Goal: Task Accomplishment & Management: Manage account settings

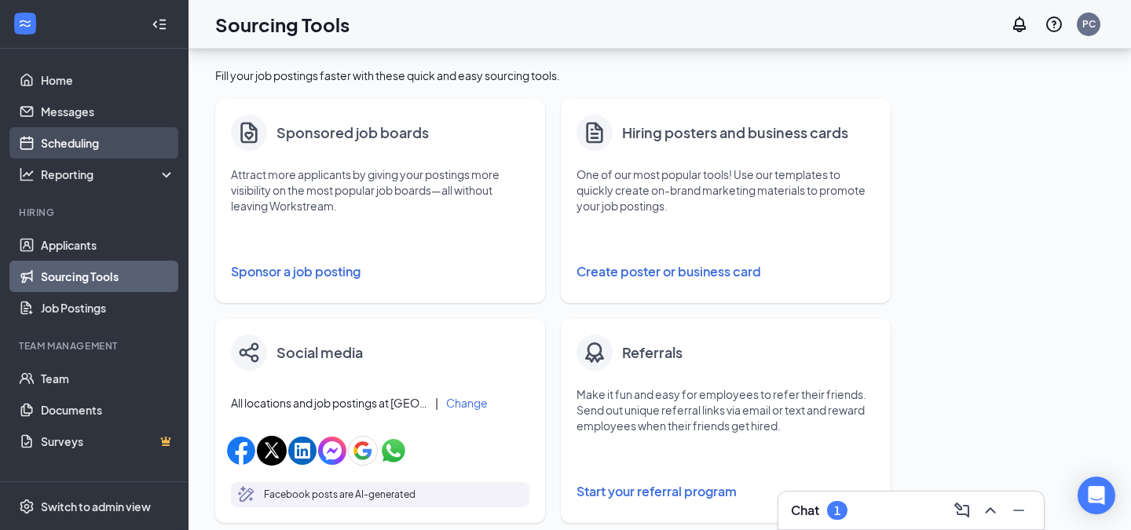
scroll to position [467, 0]
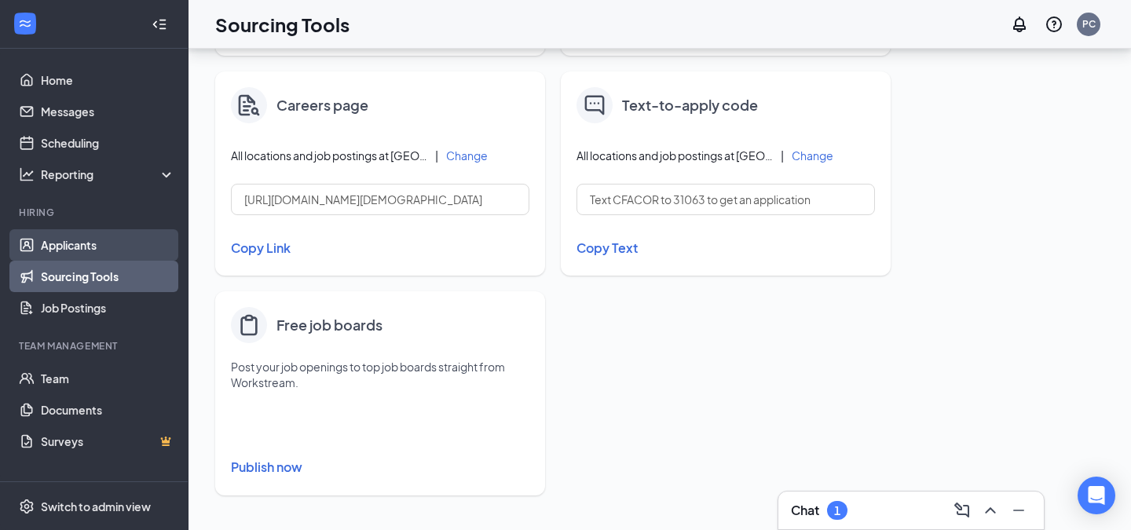
click at [59, 241] on link "Applicants" at bounding box center [108, 244] width 134 height 31
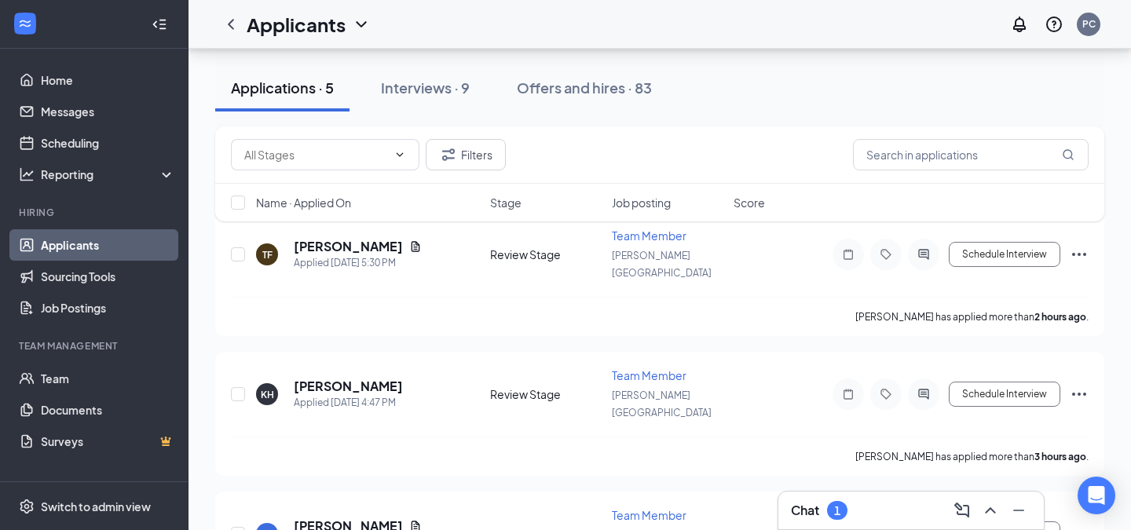
scroll to position [93, 0]
click at [358, 377] on h5 "[PERSON_NAME]" at bounding box center [348, 385] width 109 height 17
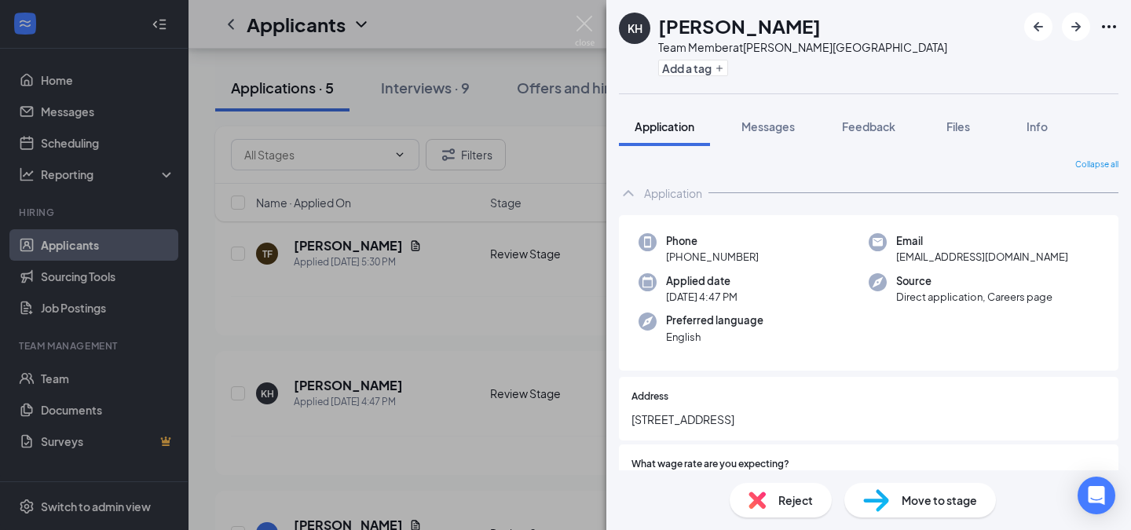
click at [923, 491] on span "Move to stage" at bounding box center [938, 499] width 75 height 17
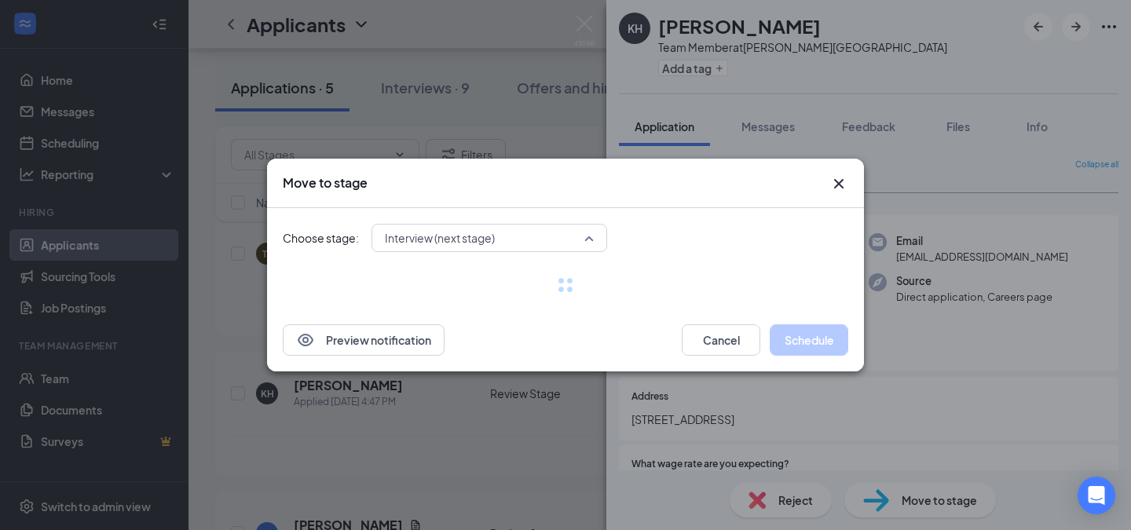
click at [429, 246] on span "Interview (next stage)" at bounding box center [440, 238] width 110 height 24
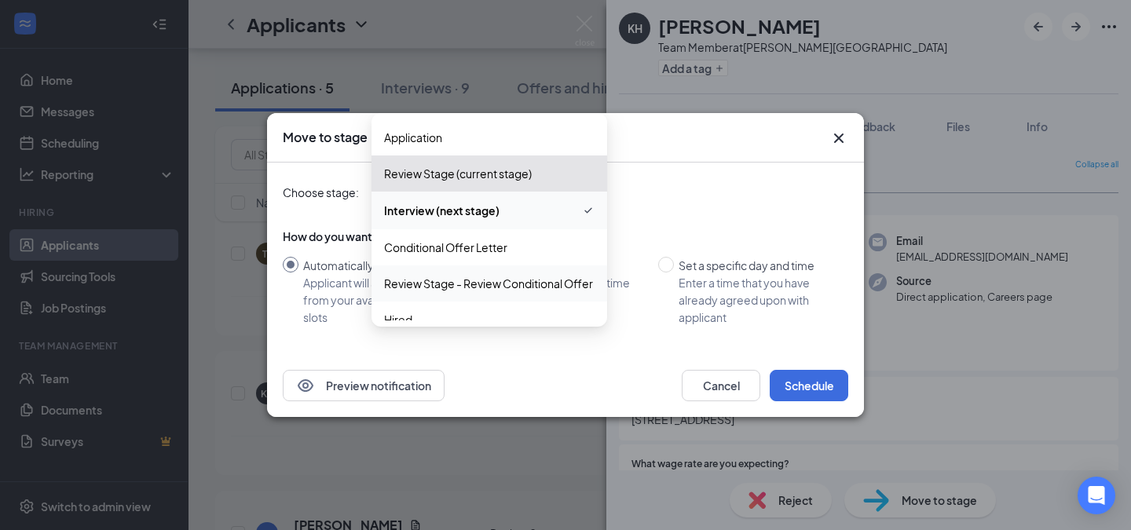
click at [418, 295] on div "Review Stage - Review Conditional Offer Letter" at bounding box center [489, 283] width 236 height 36
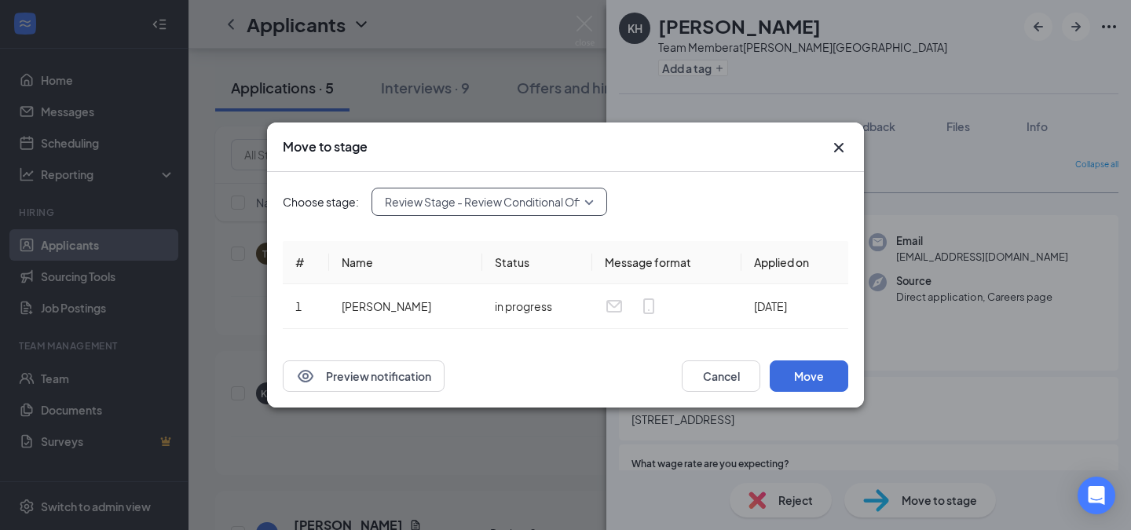
click at [441, 208] on div "3987244 Review Stage - Review Conditional Offer Letter 3967371 3987244 3275811 …" at bounding box center [489, 202] width 236 height 28
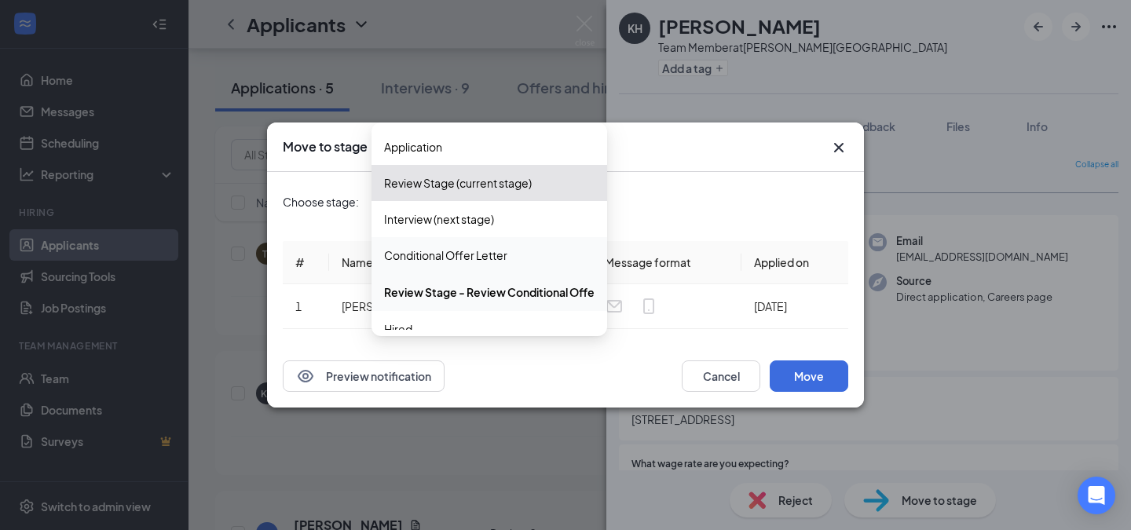
click at [418, 254] on span "Conditional Offer Letter" at bounding box center [445, 255] width 123 height 17
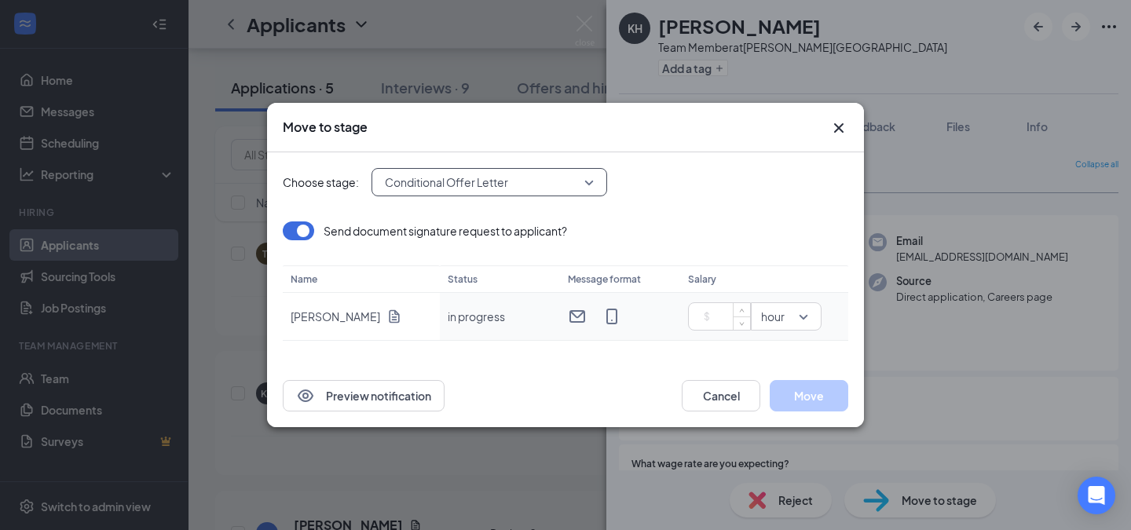
click at [713, 321] on input at bounding box center [722, 317] width 55 height 24
type input "17"
click at [722, 358] on div "Choose stage: Conditional Offer Letter 3275803 3967371 3987244 Application Revi…" at bounding box center [565, 258] width 565 height 212
click at [802, 396] on button "Move" at bounding box center [808, 395] width 79 height 31
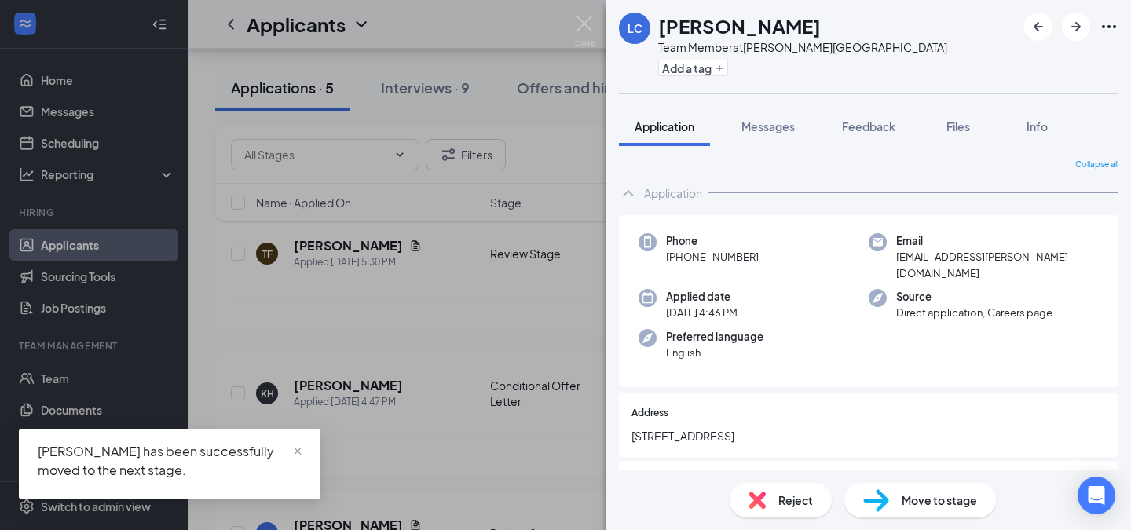
click at [557, 162] on div "LC [PERSON_NAME] Team Member at [PERSON_NAME][GEOGRAPHIC_DATA] Add a tag Applic…" at bounding box center [565, 265] width 1131 height 530
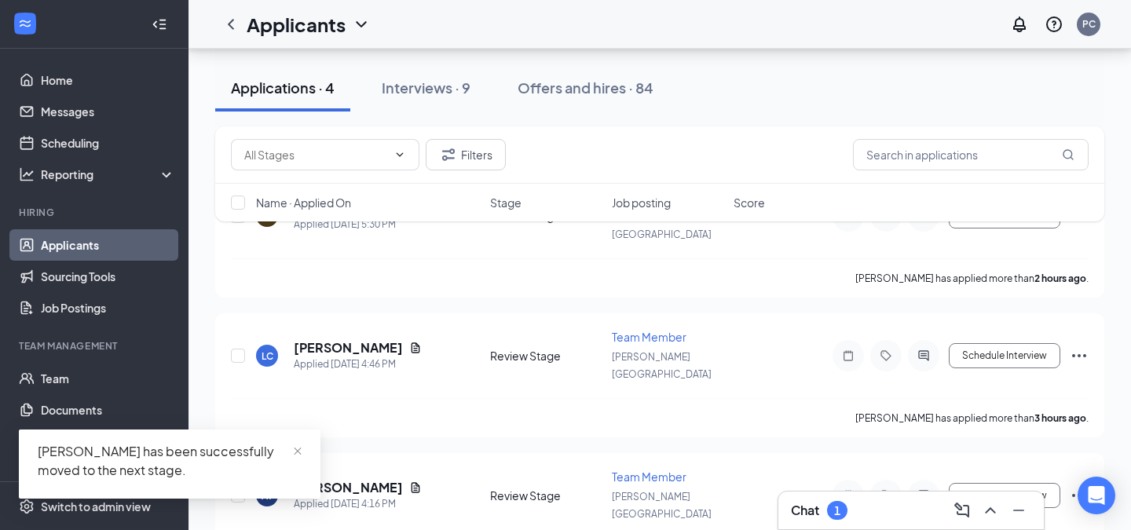
scroll to position [131, 0]
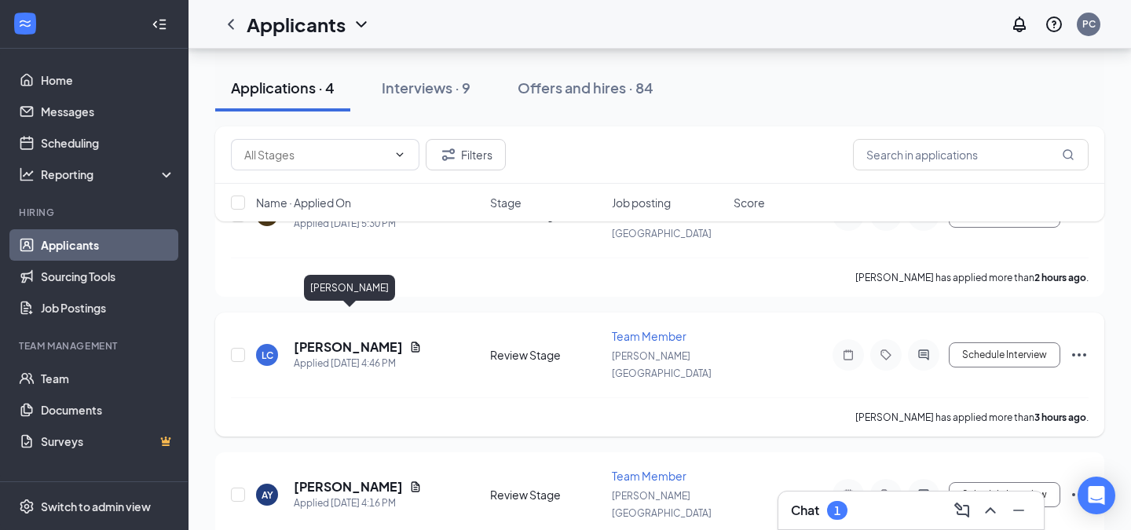
click at [365, 338] on h5 "[PERSON_NAME]" at bounding box center [348, 346] width 109 height 17
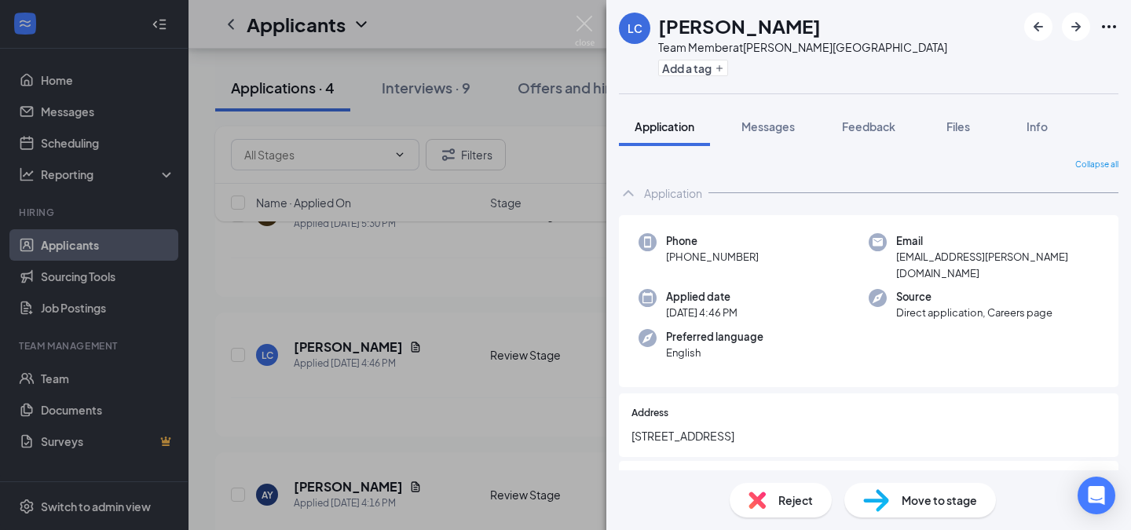
click at [901, 492] on span "Move to stage" at bounding box center [938, 499] width 75 height 17
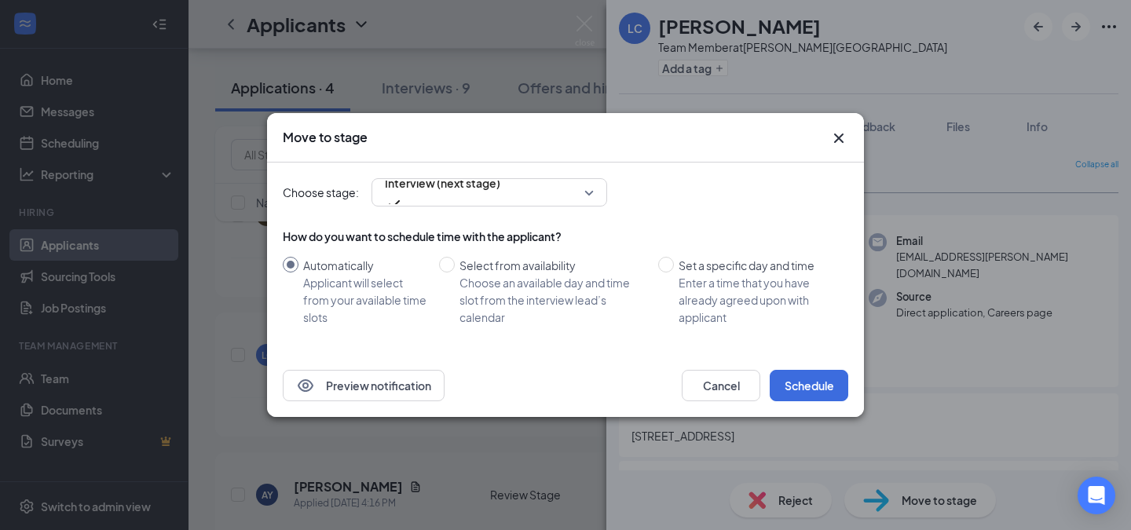
click at [545, 237] on div "How do you want to schedule time with the applicant?" at bounding box center [565, 236] width 565 height 16
click at [500, 192] on span "Interview (next stage)" at bounding box center [442, 192] width 115 height 42
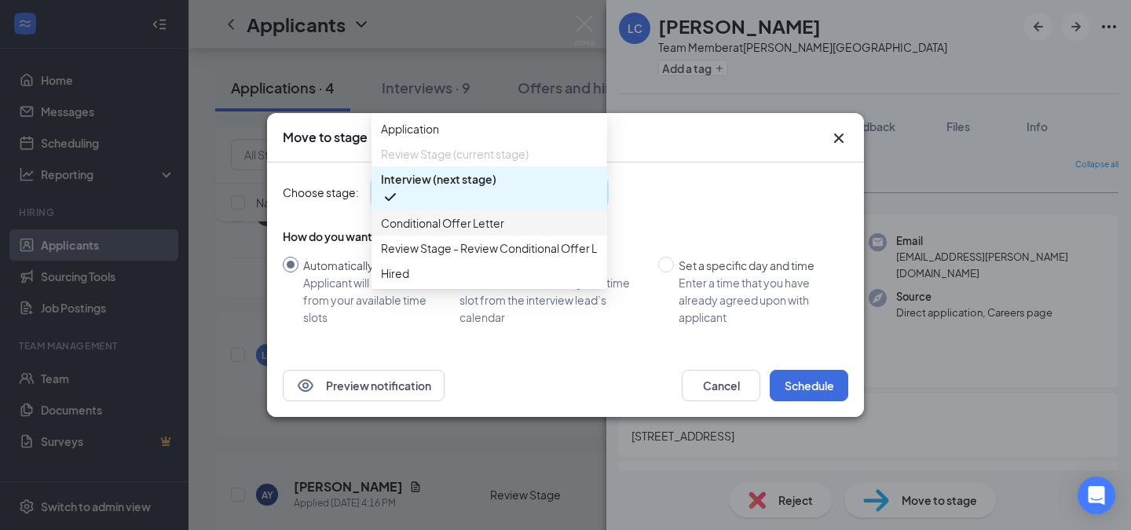
click at [437, 232] on span "Conditional Offer Letter" at bounding box center [442, 222] width 123 height 17
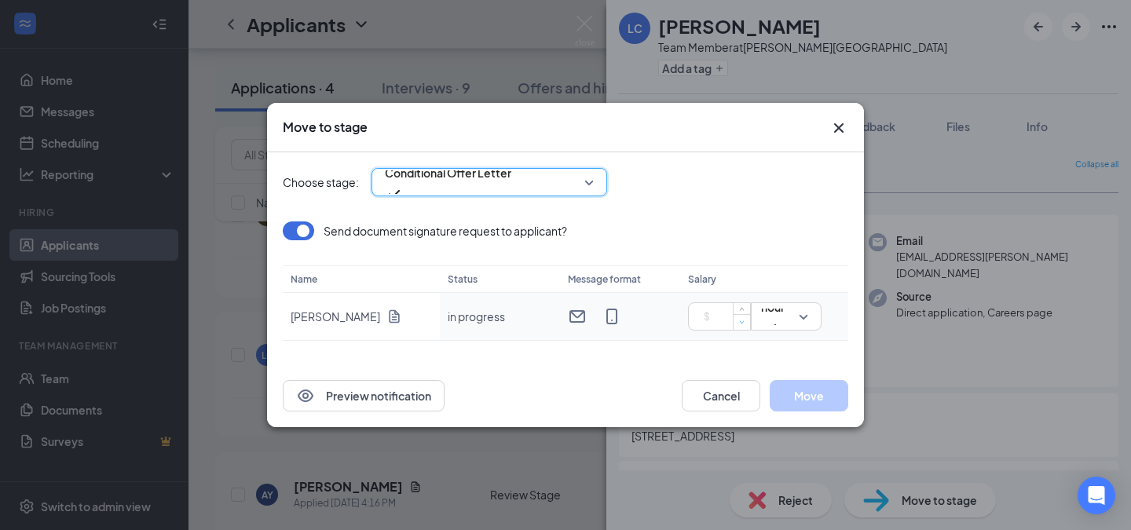
type input "0"
click at [744, 324] on span "down" at bounding box center [741, 321] width 9 height 9
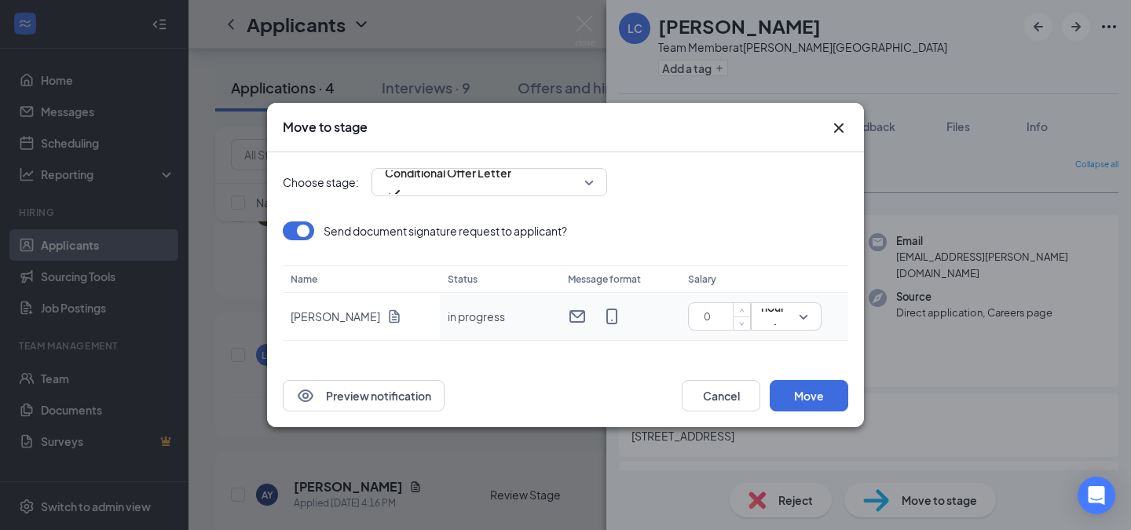
click at [717, 316] on input "0" at bounding box center [722, 317] width 55 height 24
type input "17"
click at [726, 357] on div "Choose stage: Conditional Offer Letter 3275803 3967371 3987244 Application Revi…" at bounding box center [565, 258] width 565 height 212
click at [811, 396] on button "Move" at bounding box center [808, 395] width 79 height 31
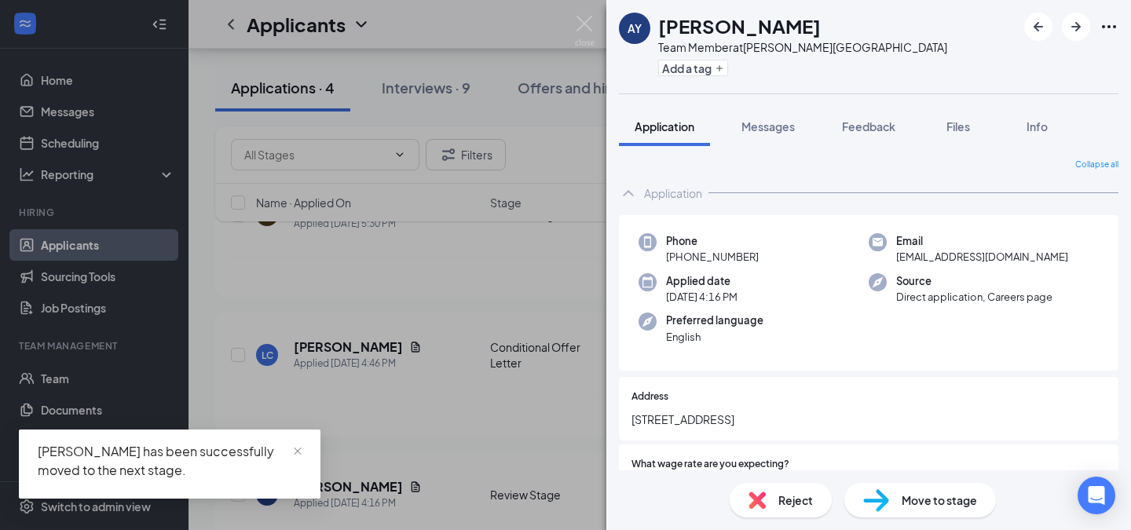
click at [501, 261] on div "AY [PERSON_NAME] Team Member at [PERSON_NAME][GEOGRAPHIC_DATA] Add a tag Applic…" at bounding box center [565, 265] width 1131 height 530
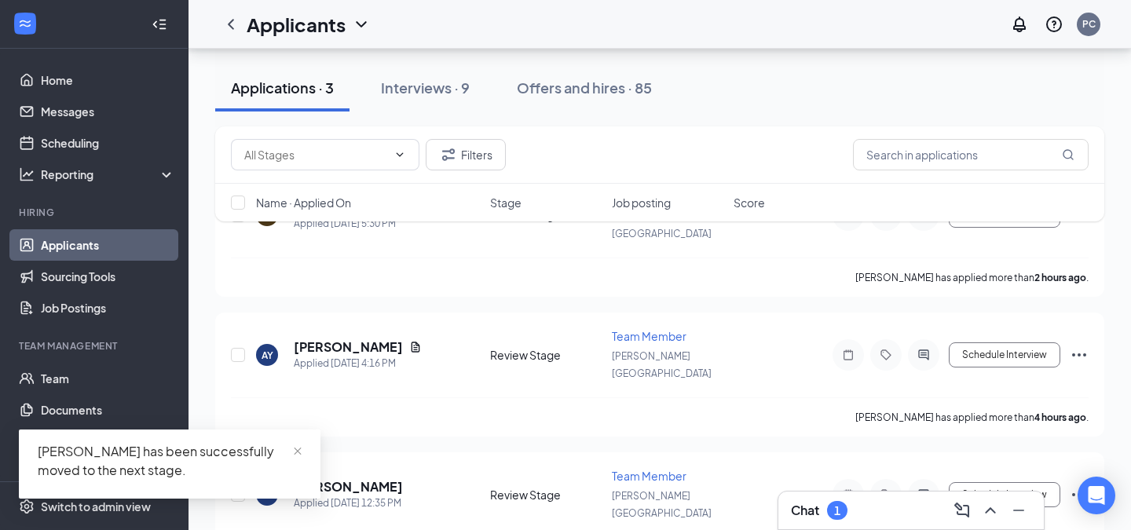
scroll to position [141, 0]
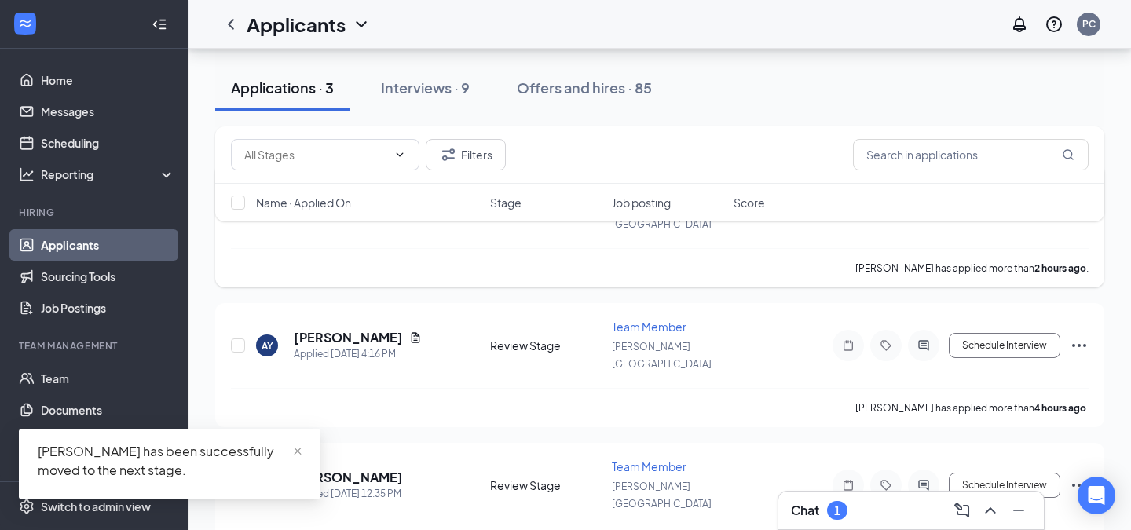
click at [395, 255] on div "[PERSON_NAME] has applied more than 2 hours ago ." at bounding box center [659, 267] width 857 height 39
click at [299, 449] on span "close" at bounding box center [297, 451] width 11 height 11
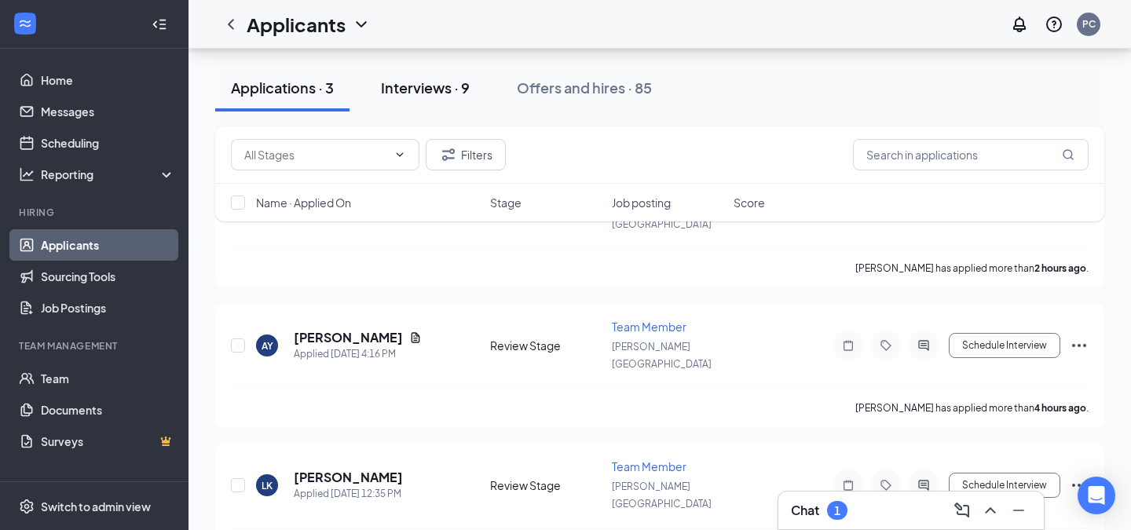
click at [422, 89] on div "Interviews · 9" at bounding box center [425, 88] width 89 height 20
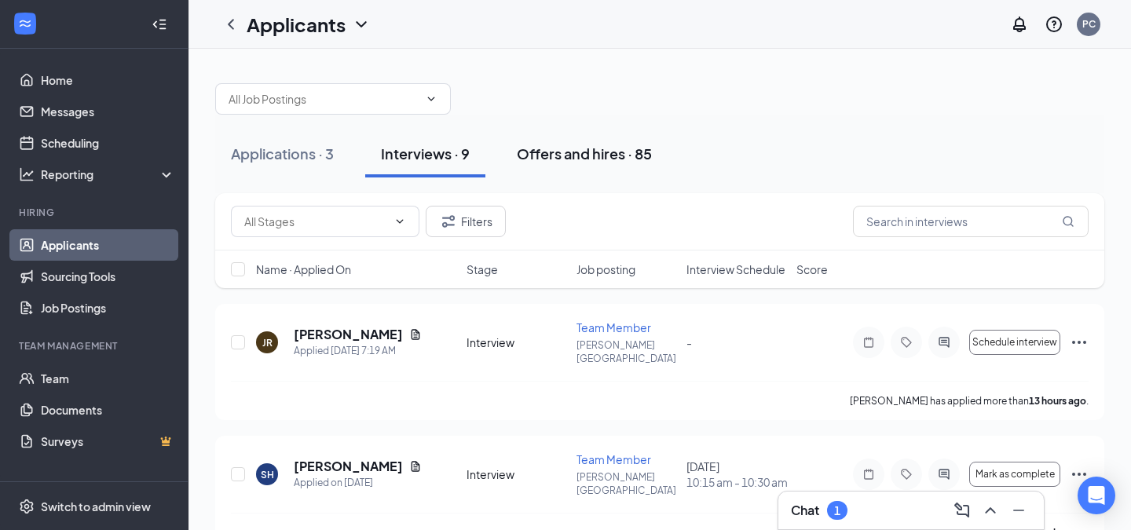
click at [576, 152] on div "Offers and hires · 85" at bounding box center [584, 154] width 135 height 20
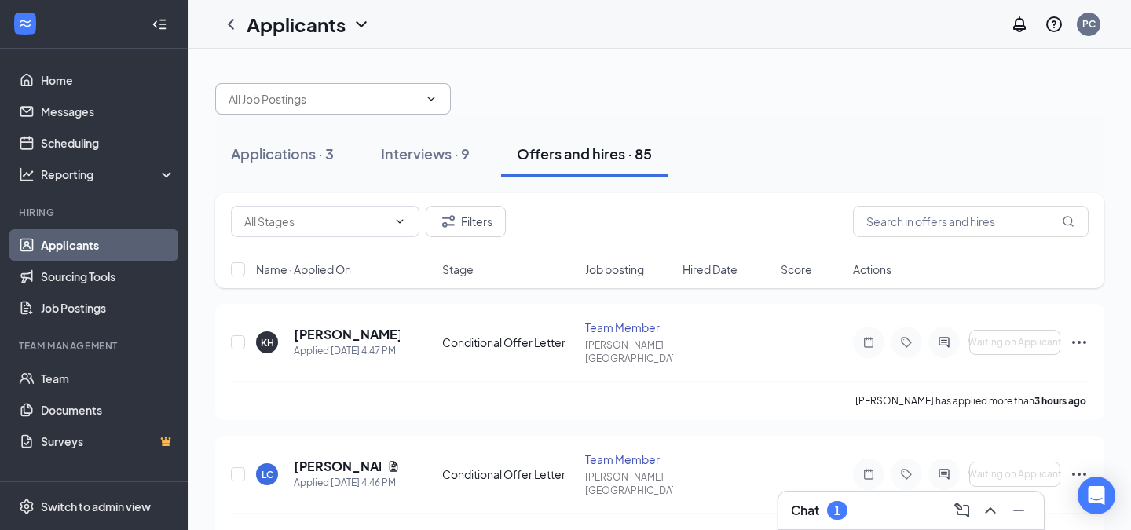
click at [269, 96] on input "text" at bounding box center [323, 98] width 190 height 17
type input "a"
click at [604, 85] on div "[PERSON_NAME]" at bounding box center [659, 91] width 889 height 47
click at [316, 97] on input "[PERSON_NAME]" at bounding box center [323, 98] width 190 height 17
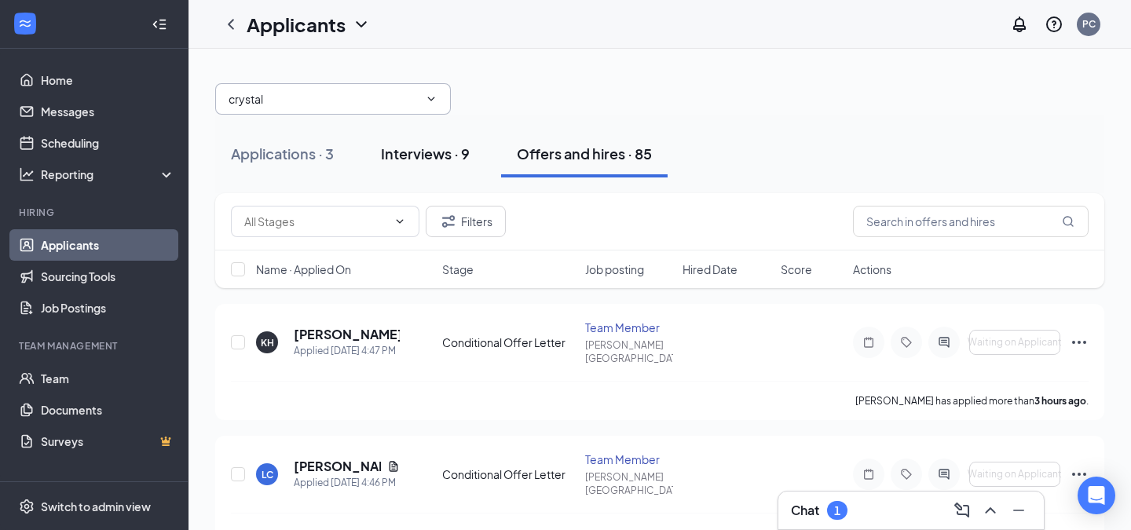
click at [437, 156] on div "Interviews · 9" at bounding box center [425, 154] width 89 height 20
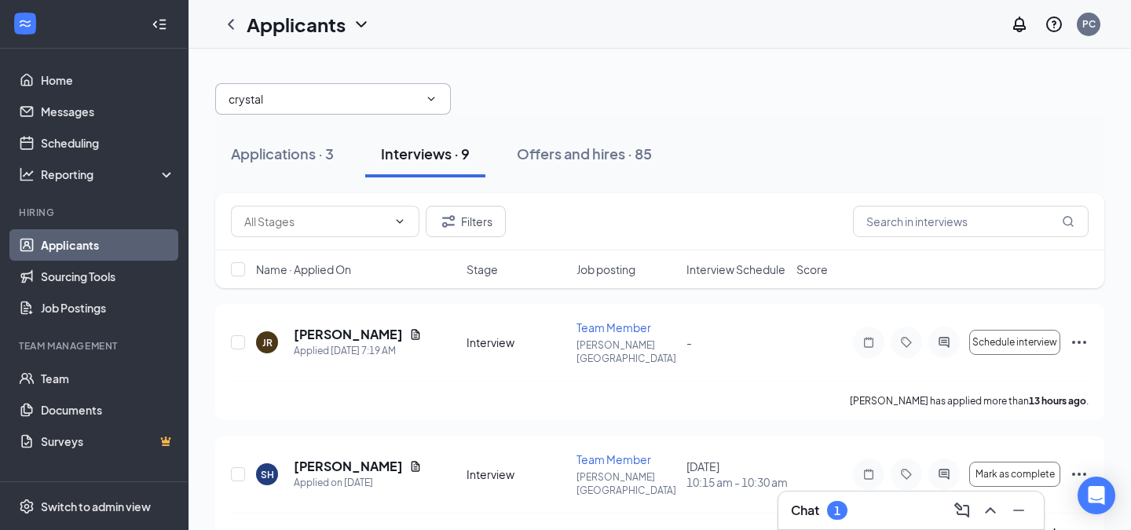
click at [291, 98] on input "crystal" at bounding box center [323, 98] width 190 height 17
type input "c"
type input "[PERSON_NAME]"
click at [433, 97] on icon "ChevronDown" at bounding box center [431, 99] width 13 height 13
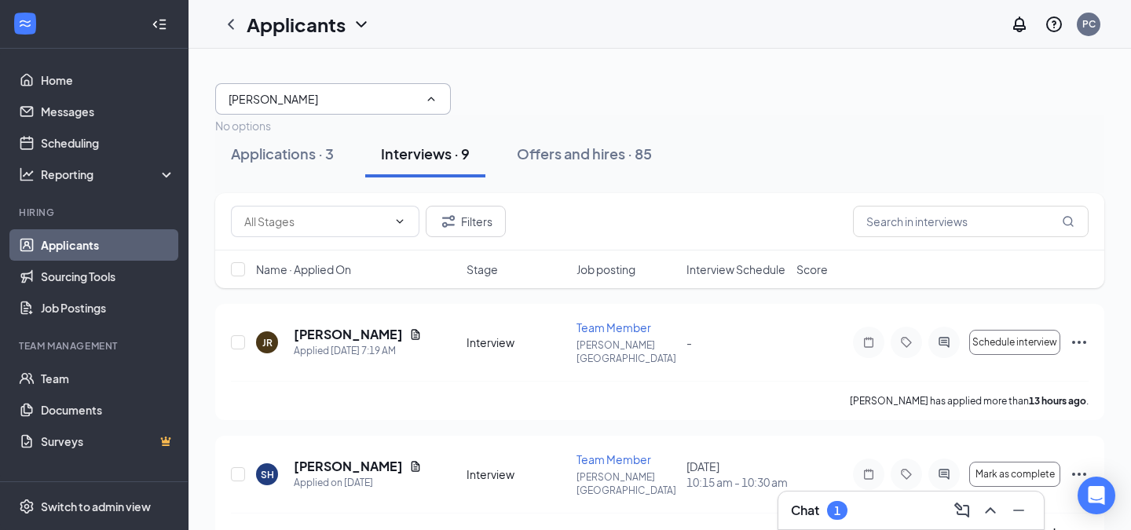
click at [433, 97] on icon "ChevronUp" at bounding box center [431, 99] width 13 height 13
click at [565, 152] on div "Offers and hires · 85" at bounding box center [584, 154] width 135 height 20
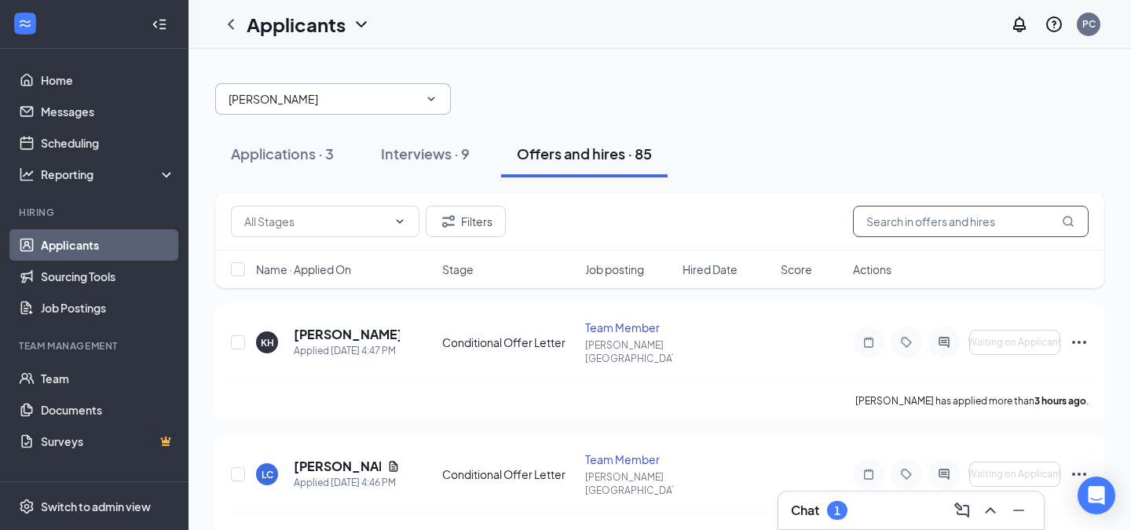
click at [908, 221] on input "text" at bounding box center [971, 221] width 236 height 31
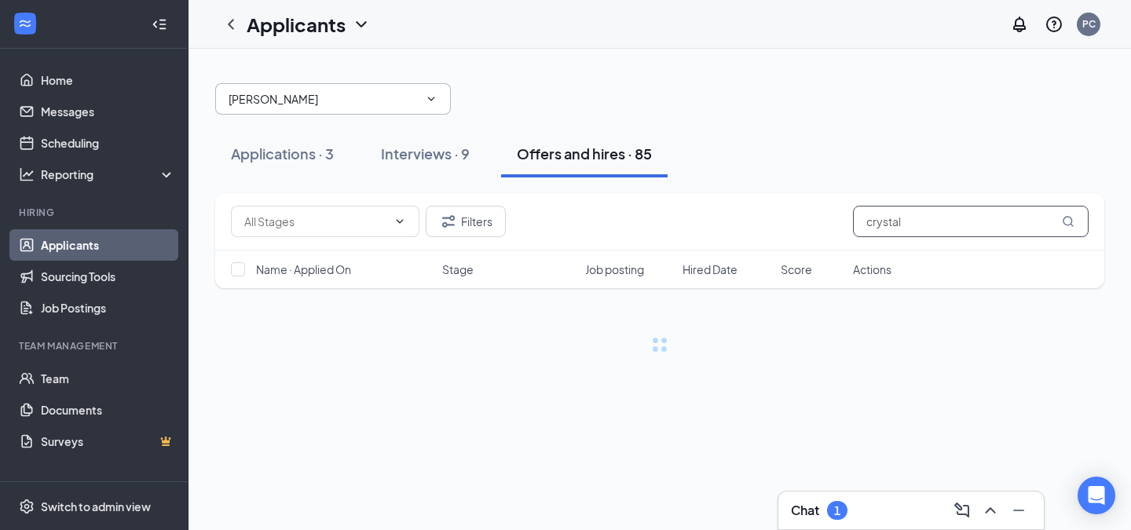
click at [902, 228] on input "crystal" at bounding box center [971, 221] width 236 height 31
click at [924, 187] on div "Applications · 3 Interviews · 9 Offers and hires · 85" at bounding box center [659, 154] width 889 height 79
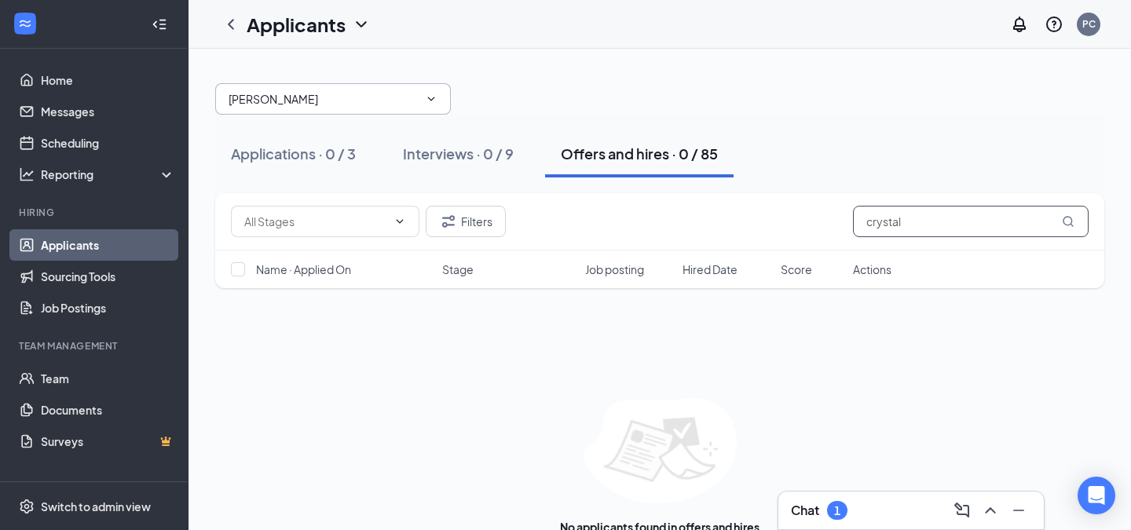
click at [908, 217] on input "crystal" at bounding box center [971, 221] width 236 height 31
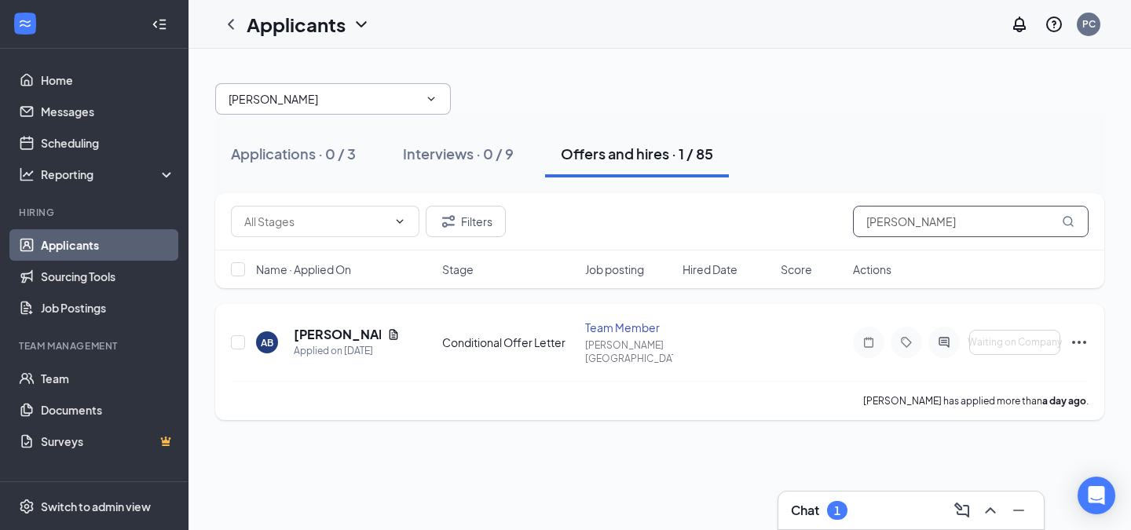
type input "[PERSON_NAME]"
click at [660, 337] on div "Team Member [PERSON_NAME][GEOGRAPHIC_DATA]" at bounding box center [629, 343] width 89 height 46
click at [630, 334] on div "Team Member" at bounding box center [629, 328] width 89 height 16
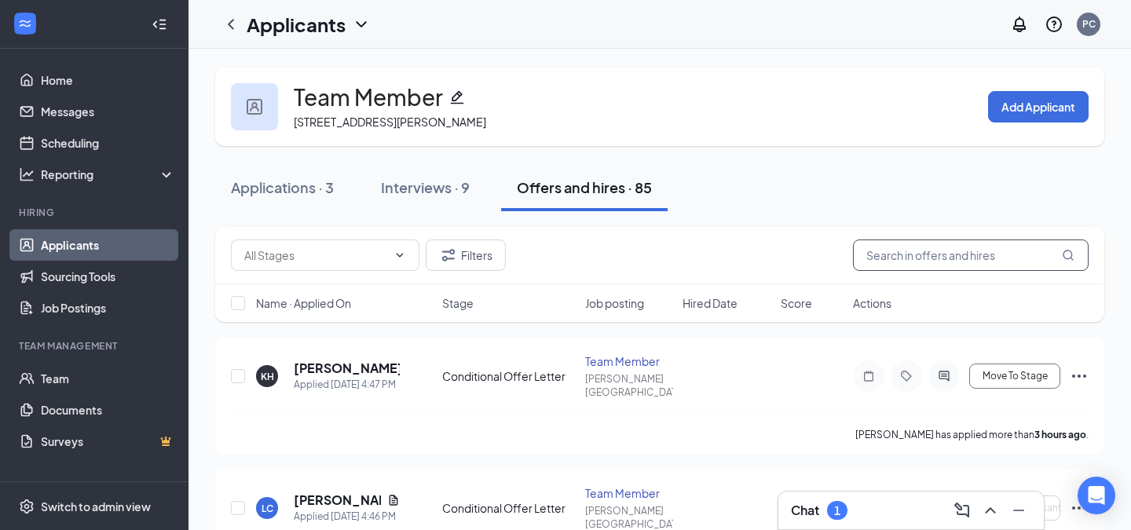
click at [889, 262] on input "text" at bounding box center [971, 254] width 236 height 31
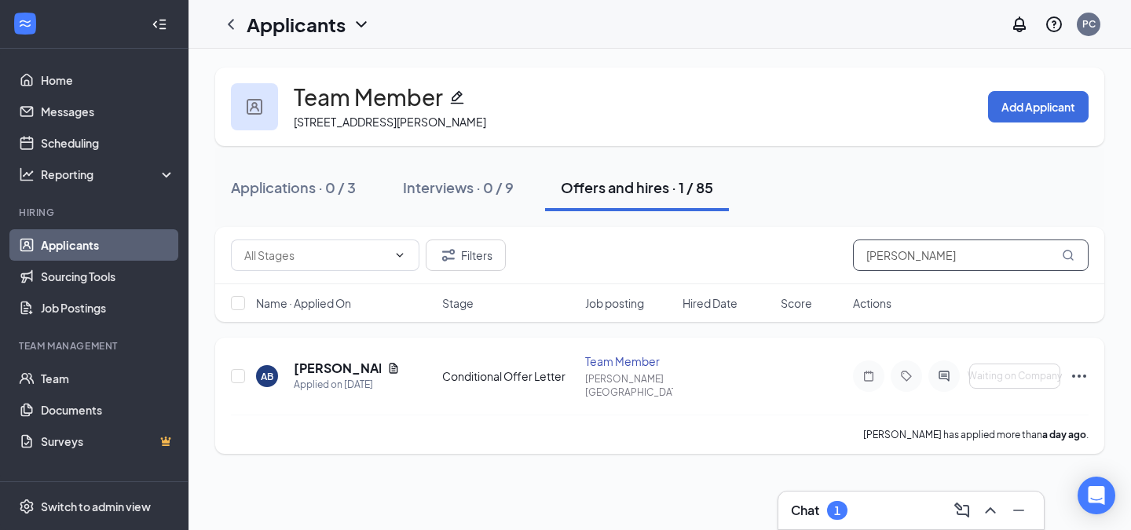
type input "[PERSON_NAME]"
click at [612, 357] on div "Team Member" at bounding box center [629, 361] width 89 height 16
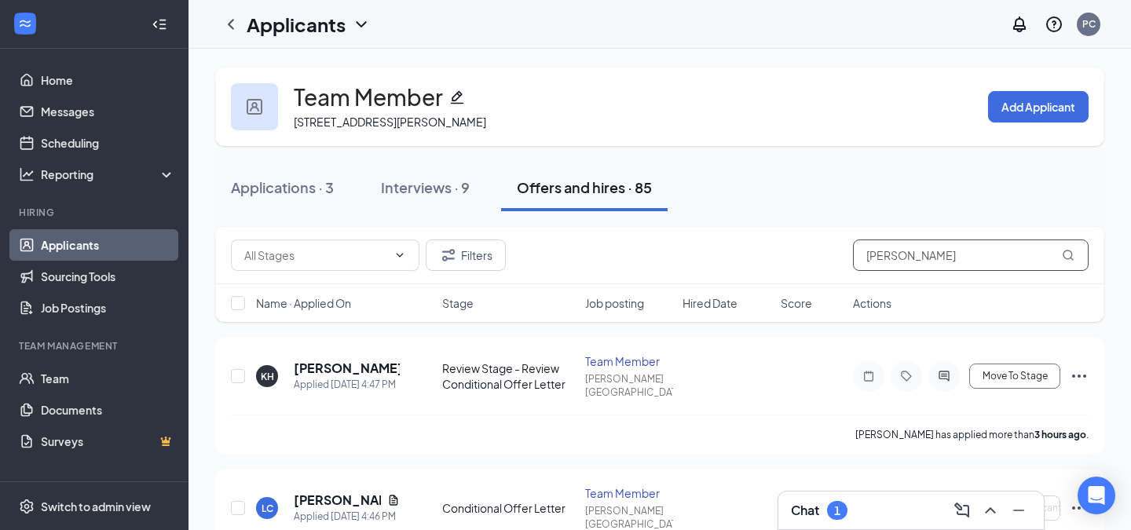
click at [923, 251] on input "[PERSON_NAME]" at bounding box center [971, 254] width 236 height 31
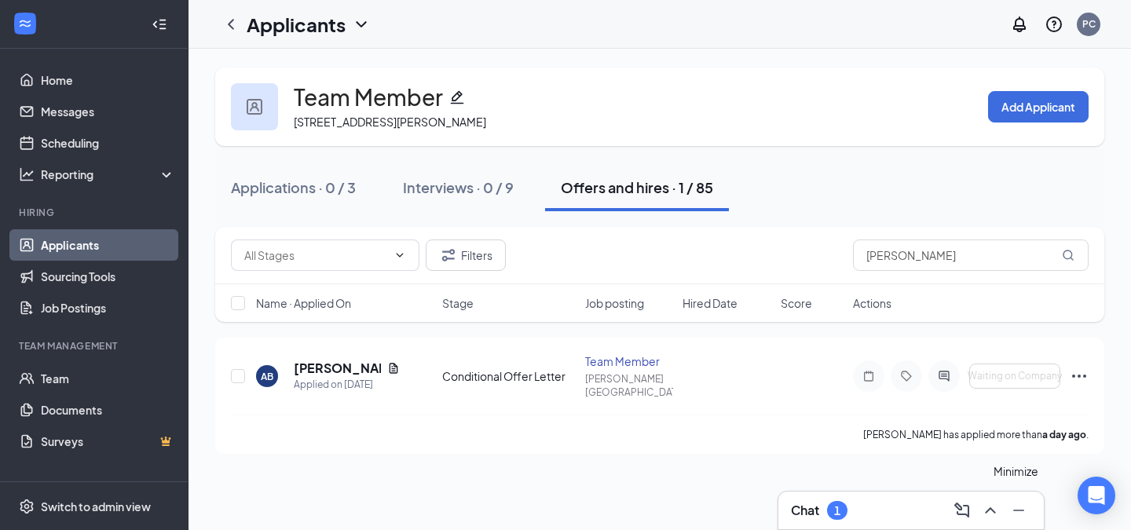
click at [1018, 513] on icon "Minimize" at bounding box center [1018, 510] width 19 height 19
click at [235, 372] on input "checkbox" at bounding box center [238, 376] width 14 height 14
checkbox input "true"
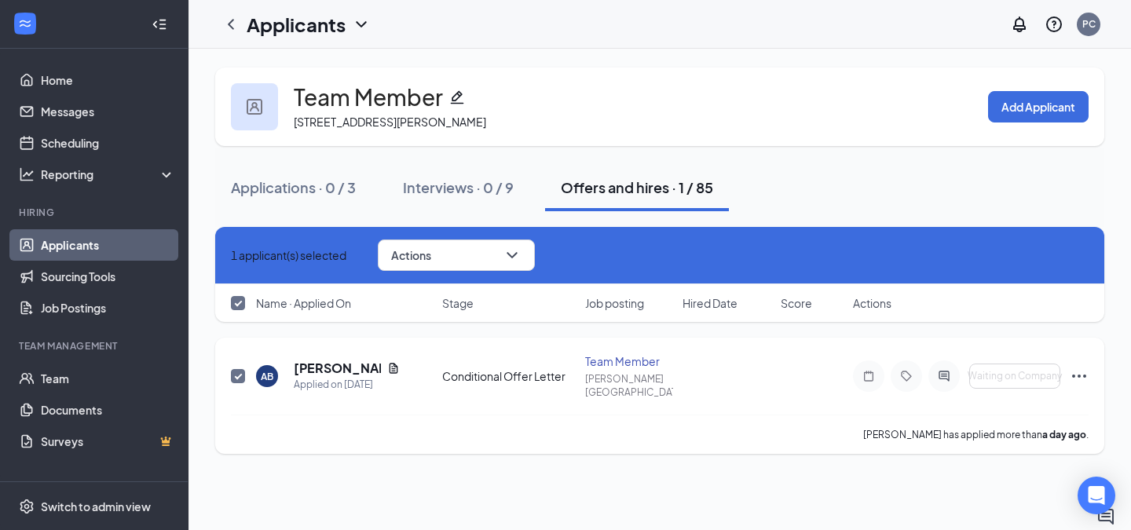
click at [239, 369] on input "checkbox" at bounding box center [238, 376] width 14 height 14
checkbox input "false"
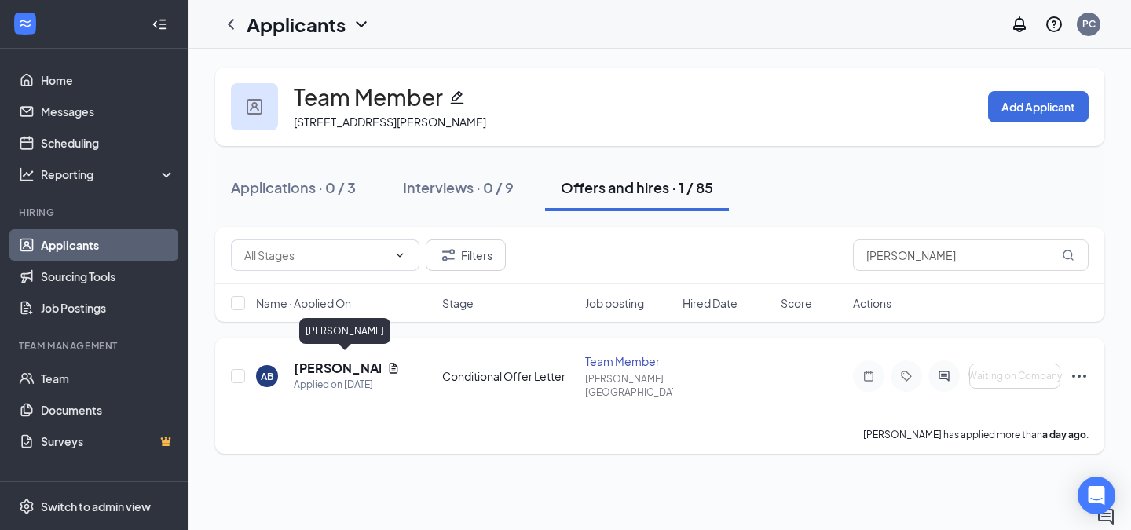
click at [333, 361] on h5 "[PERSON_NAME]" at bounding box center [337, 368] width 87 height 17
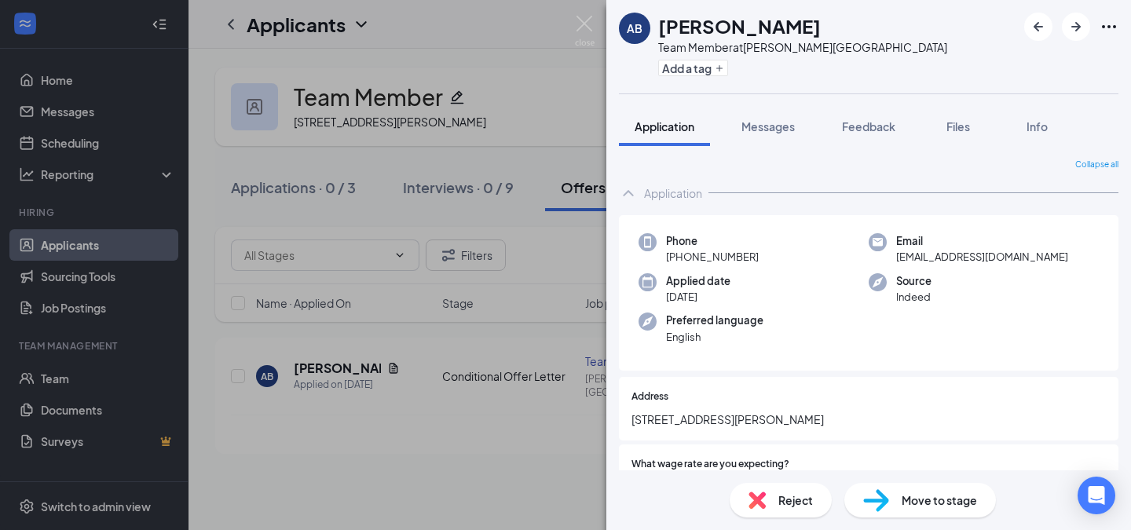
click at [546, 225] on div "AB [PERSON_NAME] Team Member at [PERSON_NAME][GEOGRAPHIC_DATA] Add a tag Applic…" at bounding box center [565, 265] width 1131 height 530
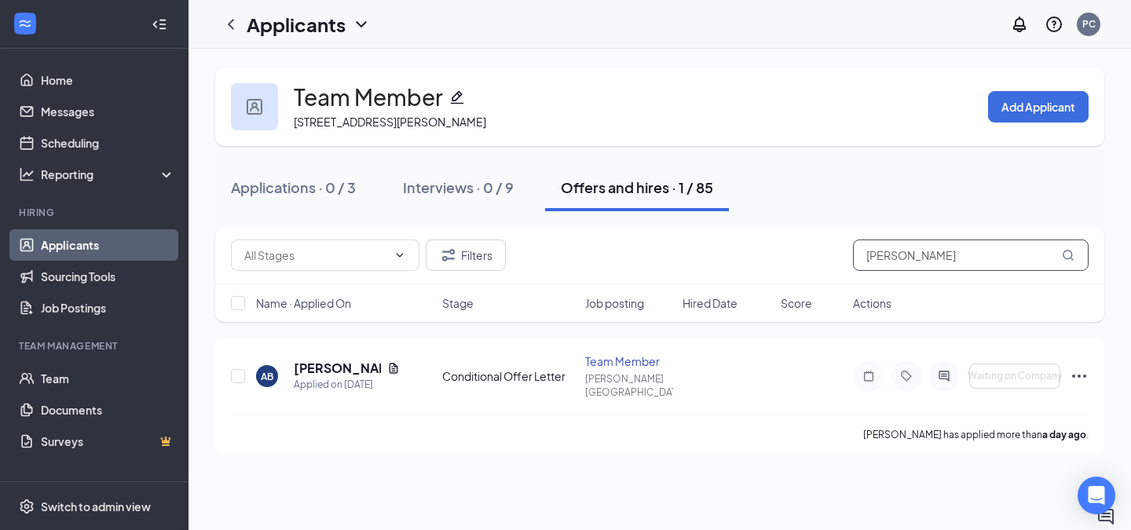
click at [919, 264] on input "[PERSON_NAME]" at bounding box center [971, 254] width 236 height 31
paste input "[PERSON_NAME]"
type input "[PERSON_NAME]"
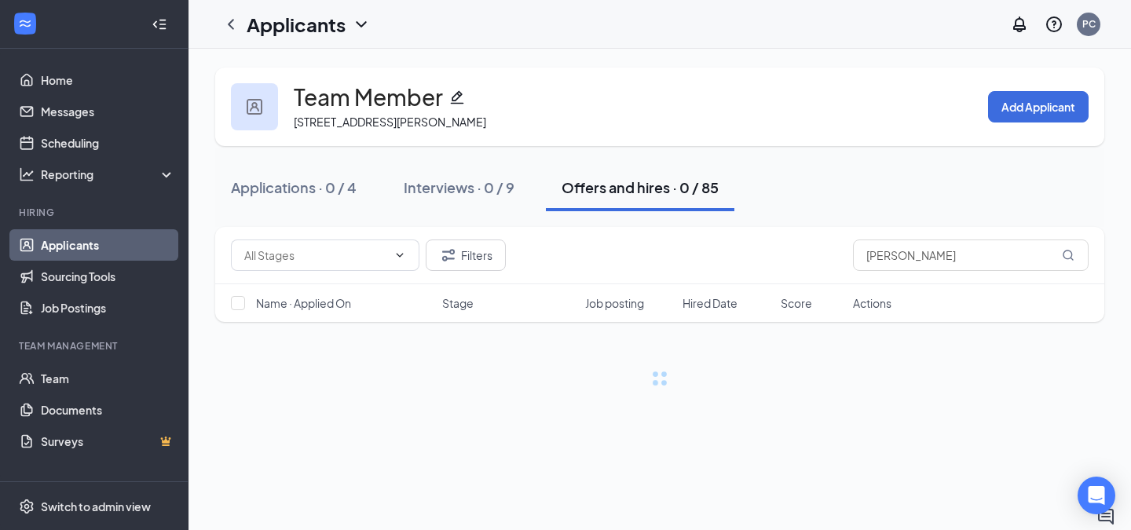
click at [47, 247] on link "Applicants" at bounding box center [108, 244] width 134 height 31
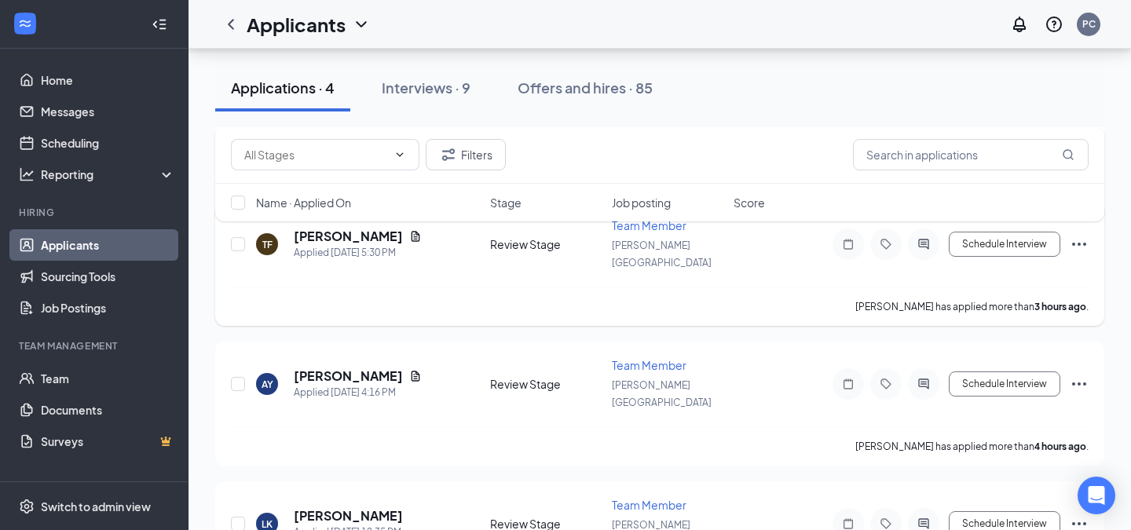
scroll to position [262, 0]
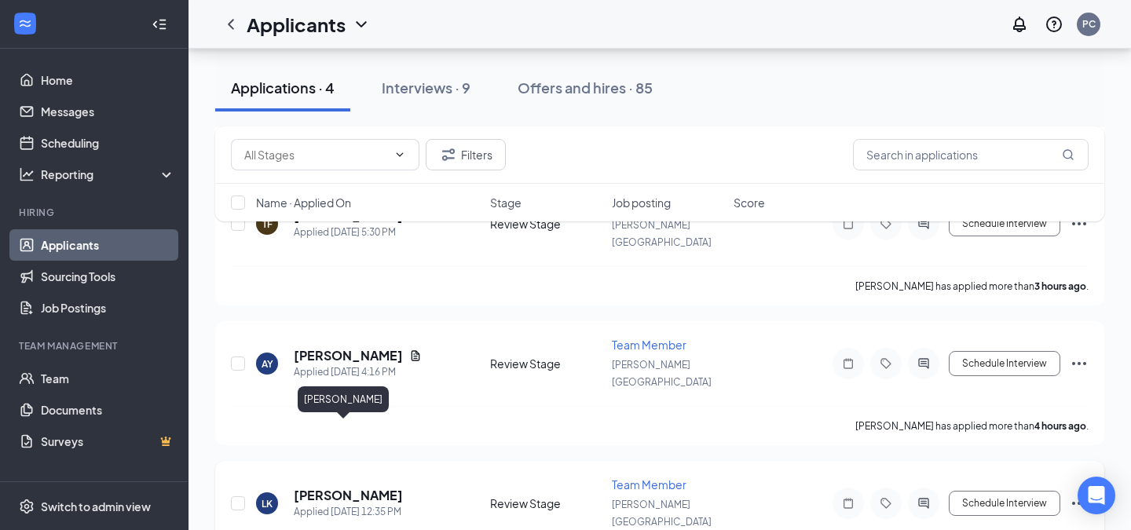
click at [315, 487] on h5 "[PERSON_NAME]" at bounding box center [348, 495] width 109 height 17
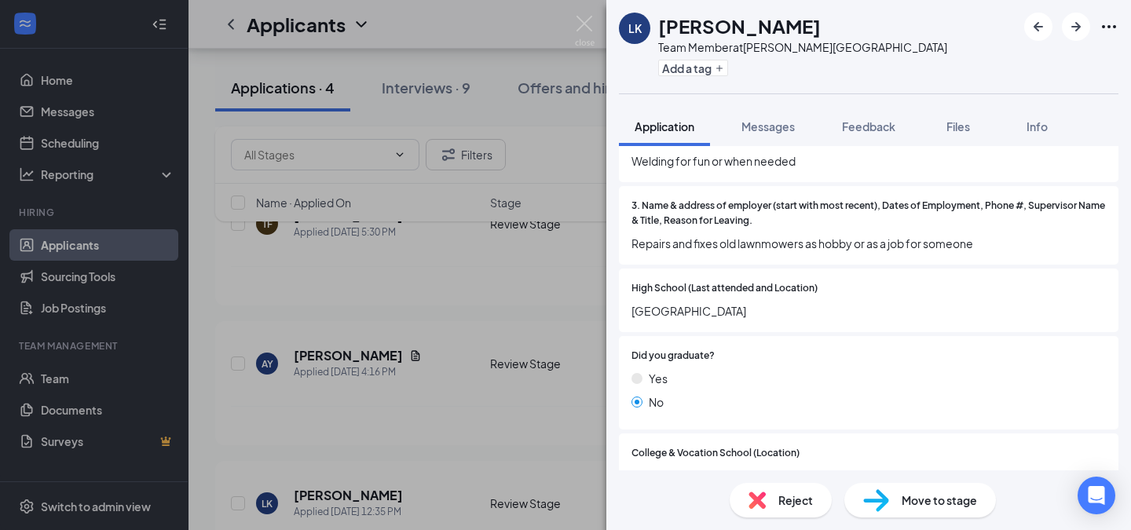
scroll to position [1343, 0]
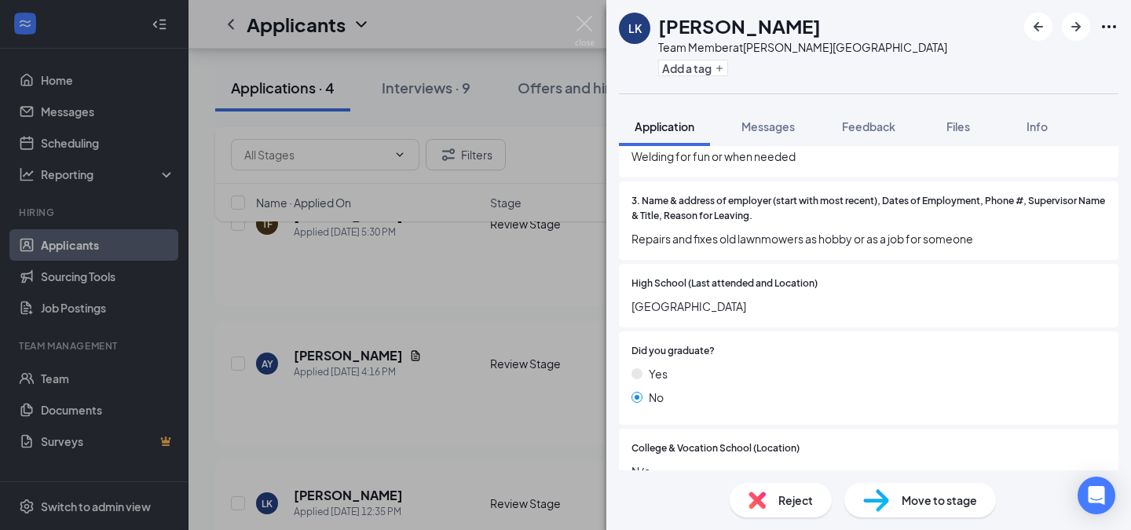
click at [918, 501] on span "Move to stage" at bounding box center [938, 499] width 75 height 17
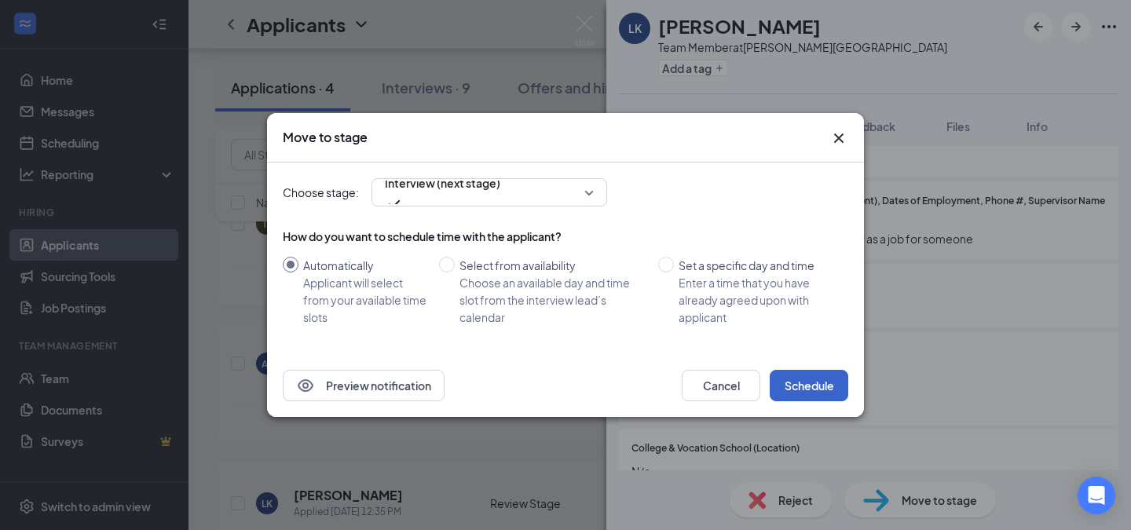
click at [812, 389] on button "Schedule" at bounding box center [808, 385] width 79 height 31
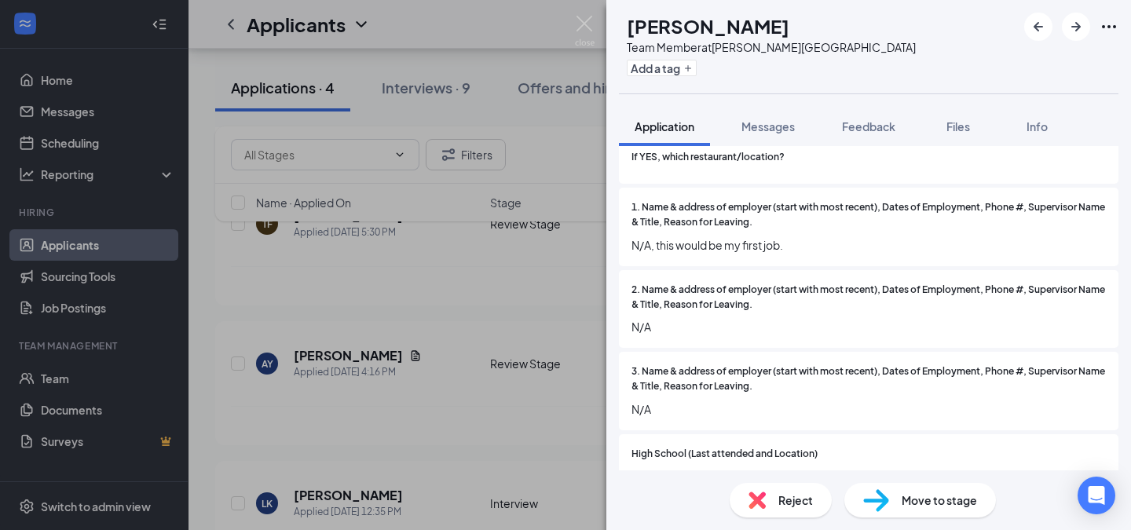
scroll to position [1156, 0]
click at [893, 502] on div "Move to stage" at bounding box center [920, 500] width 152 height 35
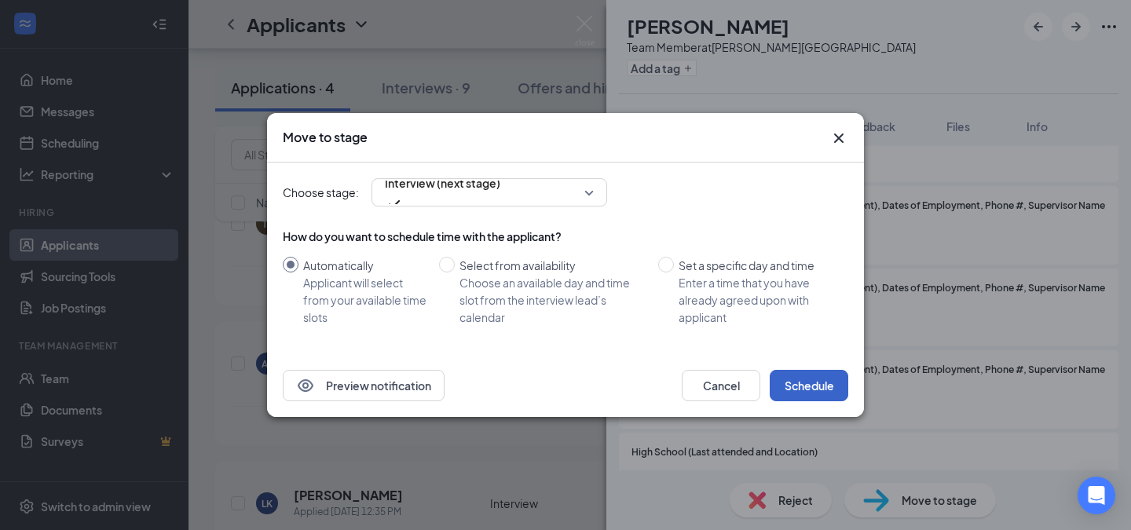
click at [828, 383] on button "Schedule" at bounding box center [808, 385] width 79 height 31
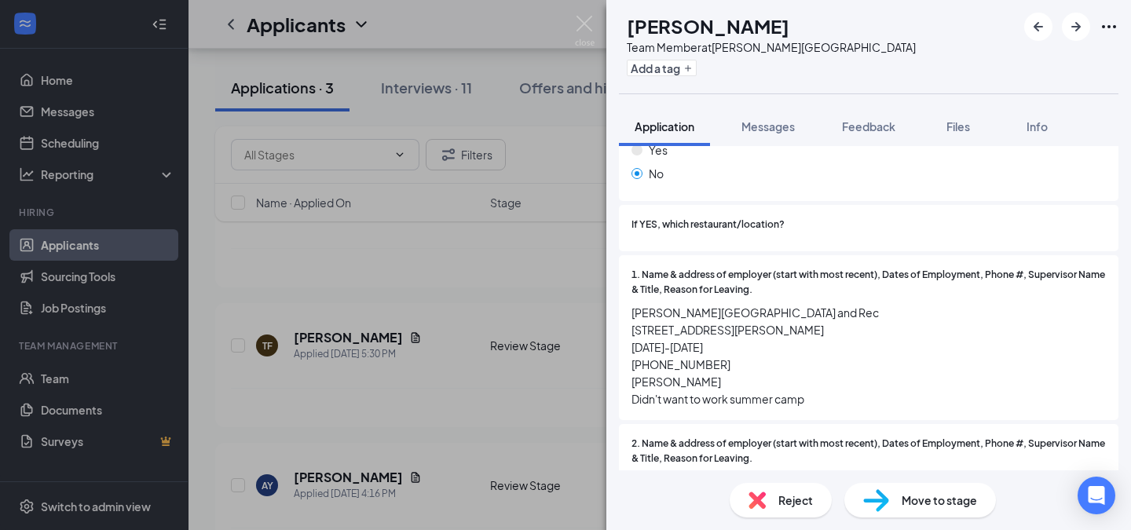
scroll to position [1090, 0]
click at [927, 496] on span "Move to stage" at bounding box center [938, 499] width 75 height 17
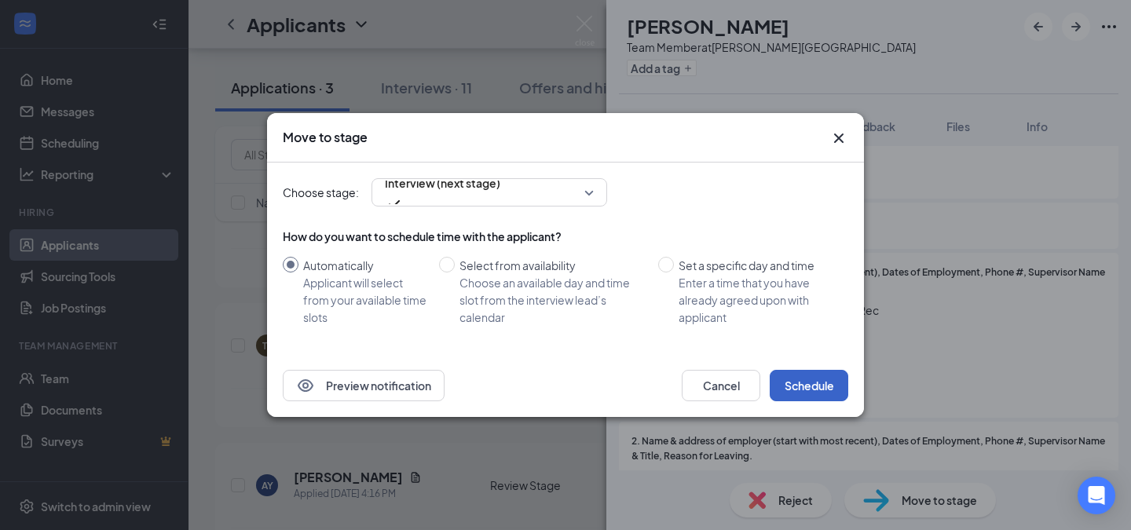
click at [807, 389] on button "Schedule" at bounding box center [808, 385] width 79 height 31
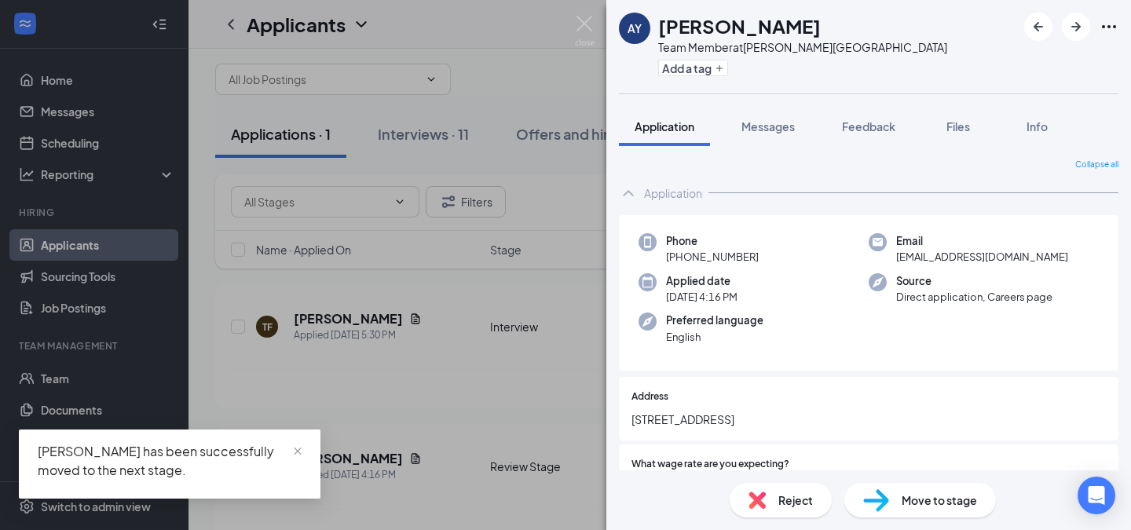
click at [521, 350] on div "AY [PERSON_NAME] Team Member at [PERSON_NAME][GEOGRAPHIC_DATA] Add a tag Applic…" at bounding box center [565, 265] width 1131 height 530
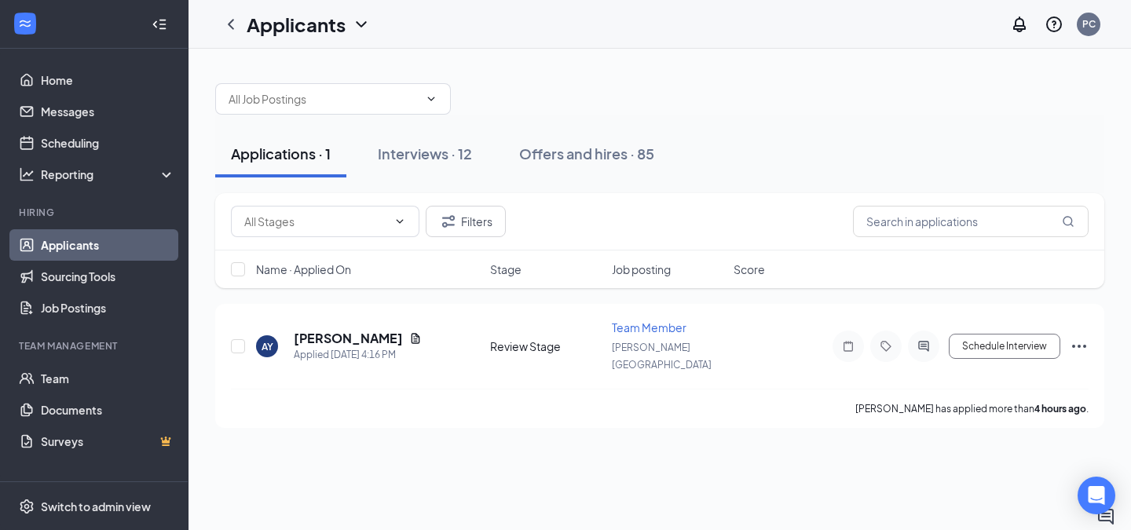
click at [493, 435] on div "Applications · 1 Interviews · 12 Offers and hires · 85 Filters Name · Applied O…" at bounding box center [659, 289] width 942 height 481
